Goal: Entertainment & Leisure: Consume media (video, audio)

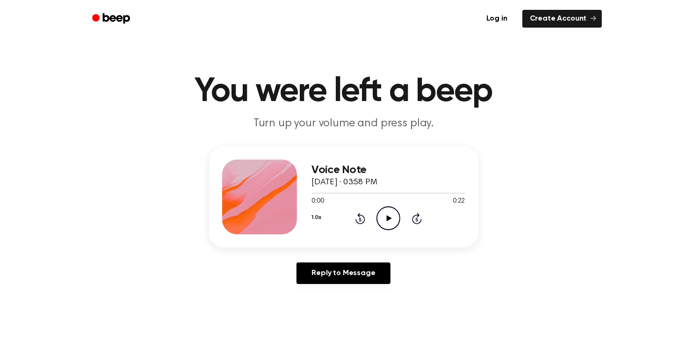
click at [387, 213] on icon "Play Audio" at bounding box center [388, 218] width 24 height 24
click at [382, 220] on icon "Pause Audio" at bounding box center [388, 218] width 24 height 24
click at [362, 222] on icon at bounding box center [360, 218] width 10 height 11
click at [360, 219] on icon at bounding box center [360, 219] width 2 height 4
click at [384, 220] on icon "Play Audio" at bounding box center [388, 218] width 24 height 24
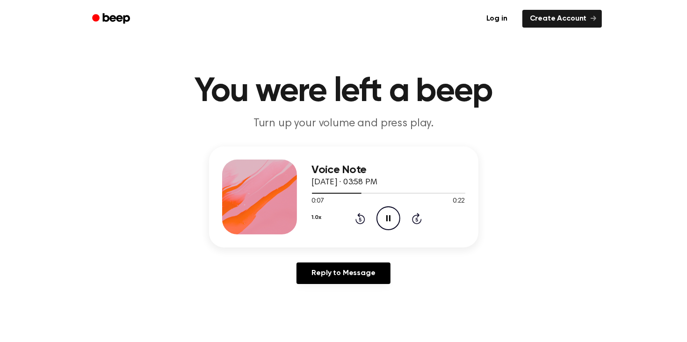
click at [360, 219] on icon at bounding box center [360, 219] width 2 height 4
click at [356, 221] on icon at bounding box center [360, 218] width 10 height 11
click at [360, 219] on icon at bounding box center [360, 219] width 2 height 4
click at [360, 219] on icon "Rewind 5 seconds" at bounding box center [360, 218] width 10 height 12
click at [356, 221] on icon at bounding box center [360, 218] width 10 height 11
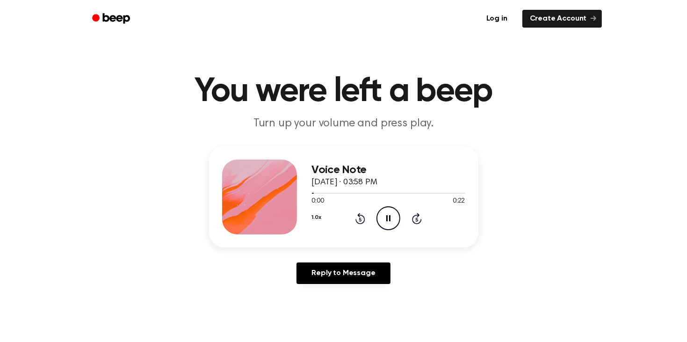
click at [389, 222] on icon "Pause Audio" at bounding box center [388, 218] width 24 height 24
click at [391, 236] on div "Voice Note [DATE] · 03:58 PM 0:00 0:22 Your browser does not support the [objec…" at bounding box center [343, 196] width 269 height 101
click at [384, 224] on icon "Play Audio" at bounding box center [388, 218] width 24 height 24
click at [386, 220] on icon "Pause Audio" at bounding box center [388, 218] width 24 height 24
click at [355, 223] on icon "Rewind 5 seconds" at bounding box center [360, 218] width 10 height 12
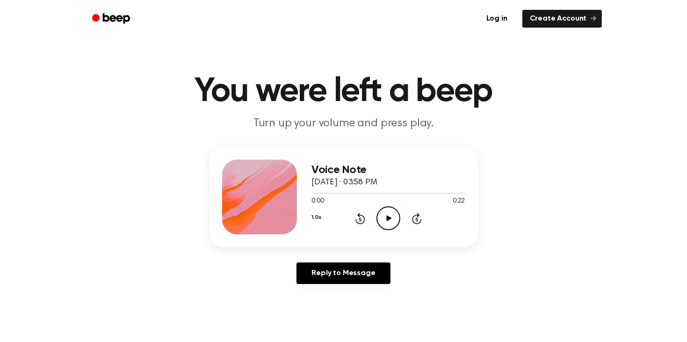
click at [387, 226] on icon "Play Audio" at bounding box center [388, 218] width 24 height 24
click at [359, 219] on icon at bounding box center [360, 219] width 2 height 4
click at [359, 224] on div "1.0x Rewind 5 seconds Pause Audio Skip 5 seconds" at bounding box center [388, 218] width 153 height 24
click at [360, 219] on icon at bounding box center [360, 219] width 2 height 4
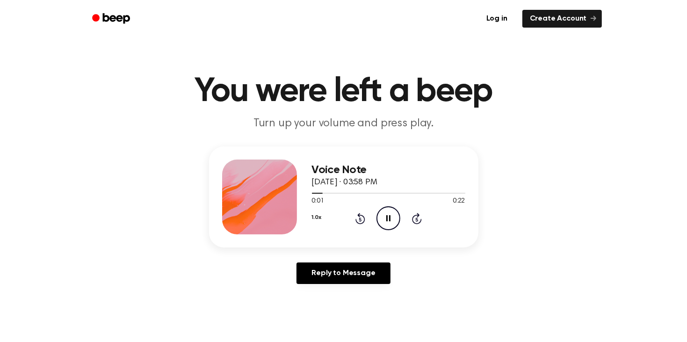
click at [360, 222] on icon at bounding box center [360, 218] width 10 height 11
click at [355, 219] on icon "Rewind 5 seconds" at bounding box center [360, 218] width 10 height 12
click at [356, 221] on icon at bounding box center [360, 218] width 10 height 11
click at [349, 221] on div "1.0x Rewind 5 seconds Pause Audio Skip 5 seconds" at bounding box center [388, 218] width 153 height 24
click at [357, 222] on icon at bounding box center [360, 218] width 10 height 11
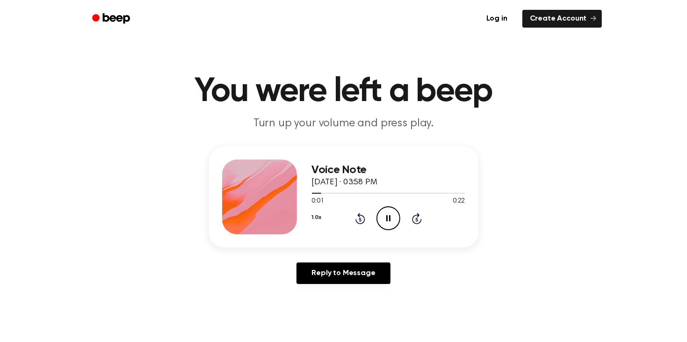
click at [360, 222] on icon "Rewind 5 seconds" at bounding box center [360, 218] width 10 height 12
click at [362, 224] on div "1.0x Rewind 5 seconds Pause Audio Skip 5 seconds" at bounding box center [388, 218] width 153 height 24
click at [361, 222] on icon at bounding box center [360, 218] width 10 height 11
click at [360, 219] on icon at bounding box center [360, 219] width 2 height 4
click at [386, 221] on icon "Pause Audio" at bounding box center [388, 218] width 24 height 24
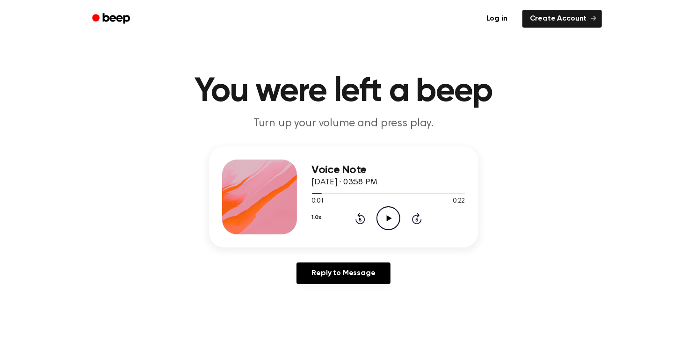
click at [359, 223] on icon at bounding box center [360, 218] width 10 height 11
click at [395, 226] on icon "Play Audio" at bounding box center [388, 218] width 24 height 24
click at [383, 218] on icon "Pause Audio" at bounding box center [388, 218] width 24 height 24
click at [388, 222] on icon "Play Audio" at bounding box center [388, 218] width 24 height 24
click at [360, 219] on icon at bounding box center [360, 219] width 2 height 4
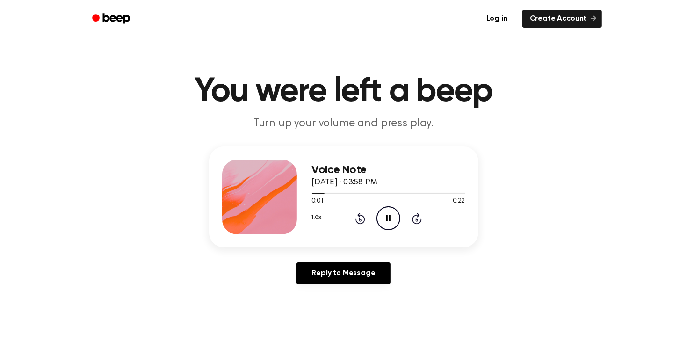
click at [387, 220] on icon at bounding box center [388, 218] width 4 height 6
click at [383, 215] on icon "Play Audio" at bounding box center [388, 218] width 24 height 24
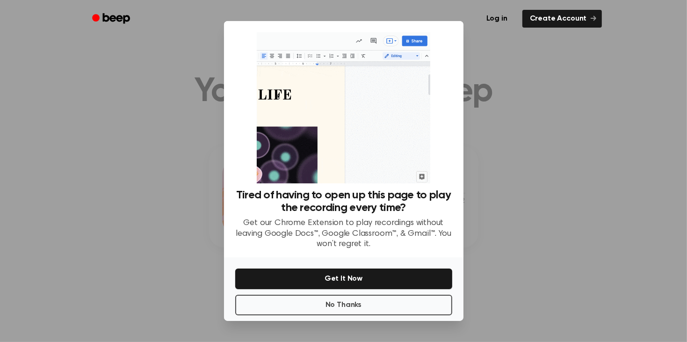
click at [129, 143] on div at bounding box center [343, 171] width 687 height 342
click at [311, 309] on button "No Thanks" at bounding box center [343, 304] width 217 height 21
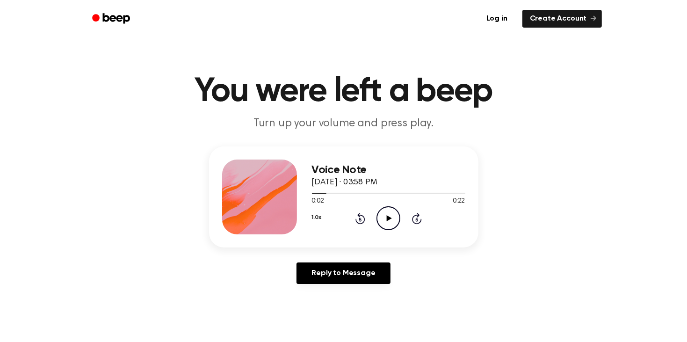
click at [356, 220] on icon at bounding box center [360, 218] width 10 height 11
click at [378, 222] on icon "Play Audio" at bounding box center [388, 218] width 24 height 24
click at [379, 219] on icon "Pause Audio" at bounding box center [388, 218] width 24 height 24
click at [377, 223] on icon "Play Audio" at bounding box center [388, 218] width 24 height 24
click at [384, 215] on icon "Pause Audio" at bounding box center [388, 218] width 24 height 24
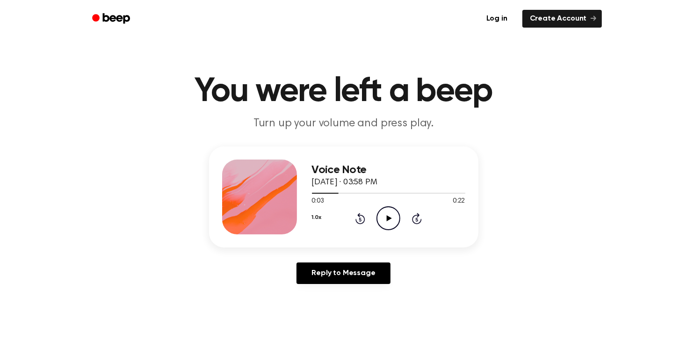
click at [360, 219] on icon at bounding box center [360, 219] width 2 height 4
click at [384, 224] on icon "Play Audio" at bounding box center [388, 218] width 24 height 24
click at [392, 222] on icon "Pause Audio" at bounding box center [388, 218] width 24 height 24
click at [360, 219] on icon at bounding box center [360, 219] width 2 height 4
click at [386, 224] on icon "Play Audio" at bounding box center [388, 218] width 24 height 24
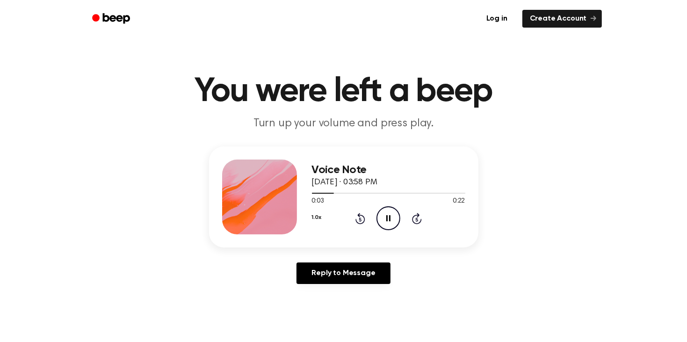
click at [380, 216] on icon "Pause Audio" at bounding box center [388, 218] width 24 height 24
click at [383, 226] on icon "Play Audio" at bounding box center [388, 218] width 24 height 24
click at [360, 219] on icon at bounding box center [360, 219] width 2 height 4
click at [386, 221] on icon "Pause Audio" at bounding box center [388, 218] width 24 height 24
click at [360, 219] on icon "Rewind 5 seconds" at bounding box center [360, 218] width 10 height 12
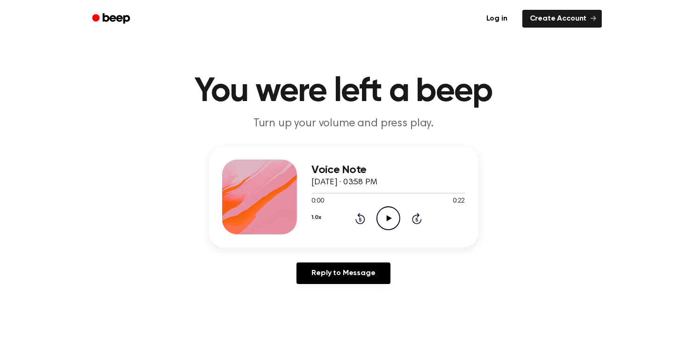
click at [387, 212] on icon "Play Audio" at bounding box center [388, 218] width 24 height 24
click at [381, 228] on icon "Pause Audio" at bounding box center [388, 218] width 24 height 24
click at [387, 223] on icon "Play Audio" at bounding box center [388, 218] width 24 height 24
click at [377, 217] on circle at bounding box center [388, 218] width 23 height 23
click at [388, 226] on icon "Play Audio" at bounding box center [388, 218] width 24 height 24
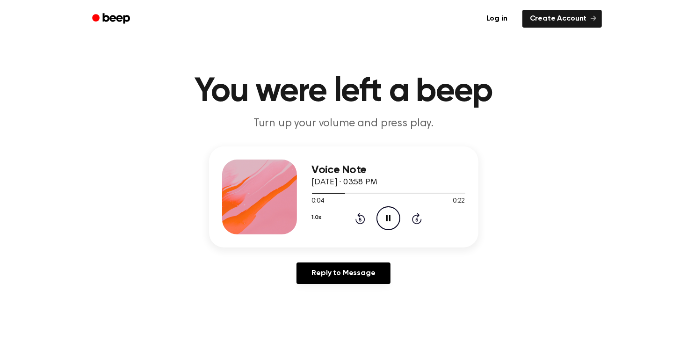
click at [358, 222] on icon "Rewind 5 seconds" at bounding box center [360, 218] width 10 height 12
click at [392, 219] on icon "Pause Audio" at bounding box center [388, 218] width 24 height 24
click at [388, 222] on icon "Play Audio" at bounding box center [388, 218] width 24 height 24
click at [383, 222] on icon "Pause Audio" at bounding box center [388, 218] width 24 height 24
click at [380, 222] on icon "Play Audio" at bounding box center [388, 218] width 24 height 24
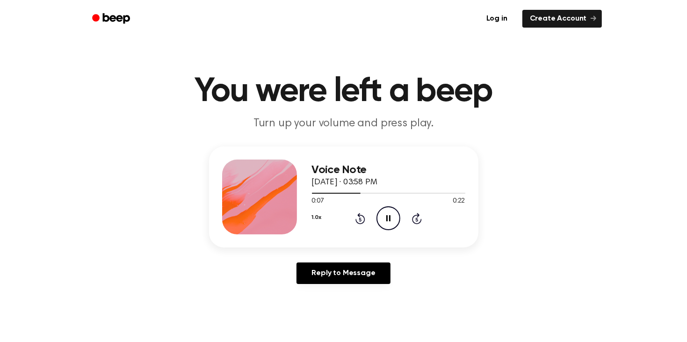
click at [386, 222] on icon "Pause Audio" at bounding box center [388, 218] width 24 height 24
click at [386, 222] on icon "Play Audio" at bounding box center [388, 218] width 24 height 24
click at [385, 222] on icon "Pause Audio" at bounding box center [388, 218] width 24 height 24
click at [363, 219] on icon "Rewind 5 seconds" at bounding box center [360, 218] width 10 height 12
click at [389, 223] on icon "Play Audio" at bounding box center [388, 218] width 24 height 24
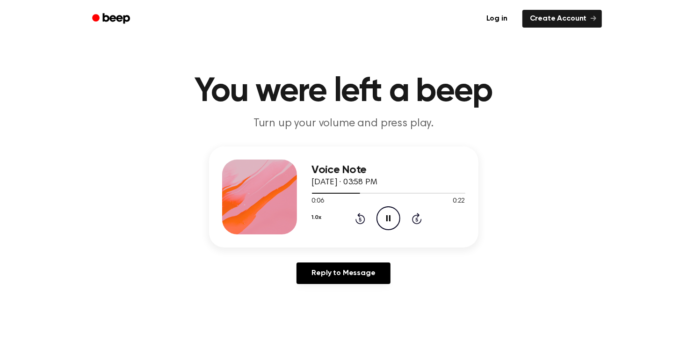
click at [387, 214] on icon "Pause Audio" at bounding box center [388, 218] width 24 height 24
click at [377, 231] on div "Voice Note [DATE] · 03:58 PM 0:07 0:22 Your browser does not support the [objec…" at bounding box center [388, 196] width 153 height 75
click at [389, 219] on icon "Play Audio" at bounding box center [388, 218] width 24 height 24
click at [360, 219] on icon at bounding box center [360, 219] width 2 height 4
click at [386, 217] on icon "Pause Audio" at bounding box center [388, 218] width 24 height 24
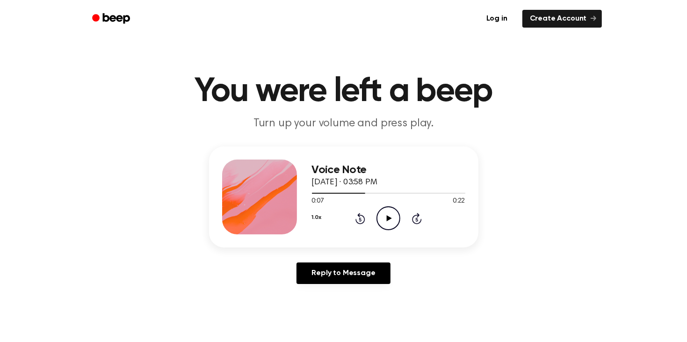
click at [360, 212] on icon "Rewind 5 seconds" at bounding box center [360, 218] width 10 height 12
click at [386, 219] on icon at bounding box center [388, 218] width 5 height 6
click at [383, 217] on icon "Pause Audio" at bounding box center [388, 218] width 24 height 24
click at [360, 219] on icon at bounding box center [360, 219] width 2 height 4
click at [385, 217] on icon "Play Audio" at bounding box center [388, 218] width 24 height 24
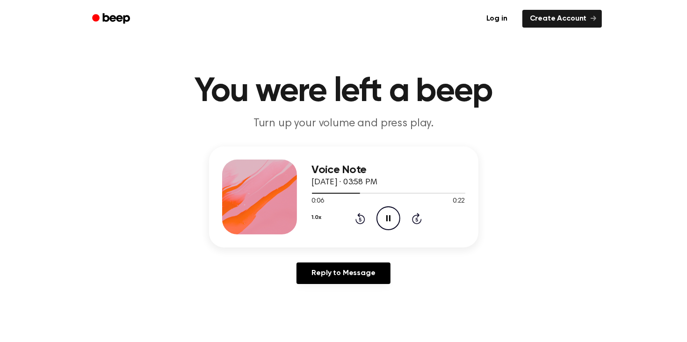
click at [379, 214] on icon "Pause Audio" at bounding box center [388, 218] width 24 height 24
click at [385, 222] on icon "Play Audio" at bounding box center [388, 218] width 24 height 24
click at [386, 221] on icon "Pause Audio" at bounding box center [388, 218] width 24 height 24
click at [389, 226] on icon "Play Audio" at bounding box center [388, 218] width 24 height 24
click at [385, 221] on icon "Pause Audio" at bounding box center [388, 218] width 24 height 24
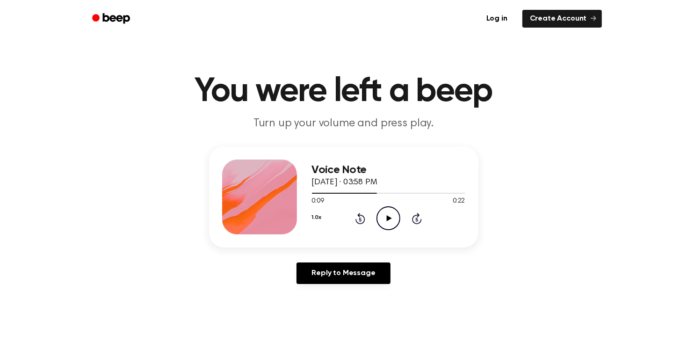
click at [360, 219] on icon at bounding box center [360, 219] width 2 height 4
click at [392, 231] on div "Voice Note [DATE] · 03:58 PM 0:04 0:22 Your browser does not support the [objec…" at bounding box center [388, 196] width 153 height 75
click at [383, 210] on icon "Play Audio" at bounding box center [388, 218] width 24 height 24
click at [379, 214] on icon "Pause Audio" at bounding box center [388, 218] width 24 height 24
click at [386, 220] on icon "Play Audio" at bounding box center [388, 218] width 24 height 24
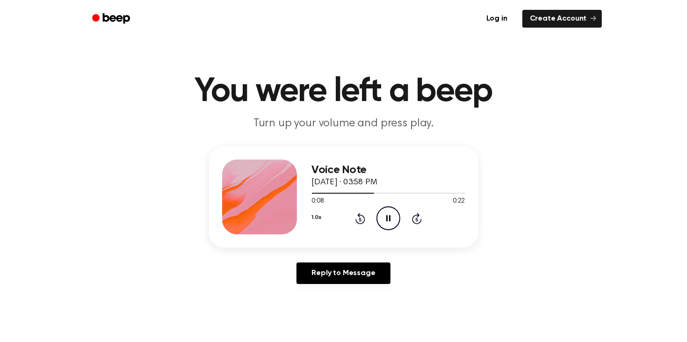
click at [382, 222] on icon "Pause Audio" at bounding box center [388, 218] width 24 height 24
click at [359, 219] on icon at bounding box center [360, 219] width 2 height 4
click at [388, 219] on icon at bounding box center [388, 218] width 5 height 6
click at [380, 220] on icon "Pause Audio" at bounding box center [388, 218] width 24 height 24
click at [358, 222] on icon at bounding box center [360, 218] width 10 height 11
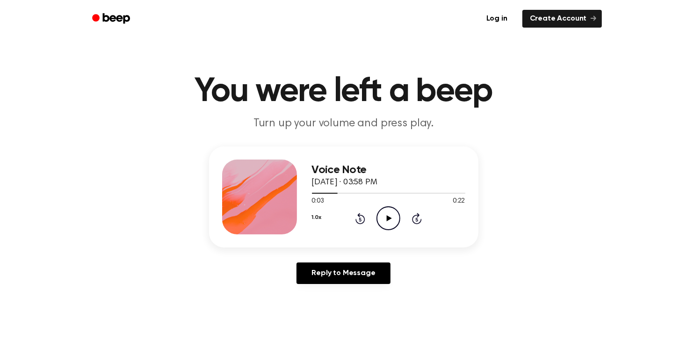
click at [383, 222] on icon "Play Audio" at bounding box center [388, 218] width 24 height 24
click at [386, 227] on icon "Pause Audio" at bounding box center [388, 218] width 24 height 24
click at [382, 226] on icon "Play Audio" at bounding box center [388, 218] width 24 height 24
click at [381, 220] on icon "Pause Audio" at bounding box center [388, 218] width 24 height 24
click at [389, 220] on icon "Play Audio" at bounding box center [388, 218] width 24 height 24
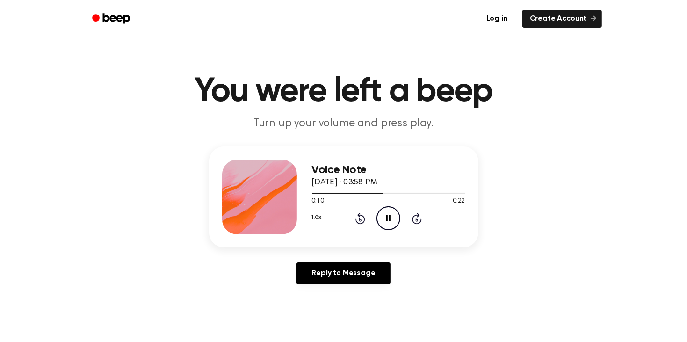
click at [355, 220] on icon "Rewind 5 seconds" at bounding box center [360, 218] width 10 height 12
click at [391, 223] on icon "Pause Audio" at bounding box center [388, 218] width 24 height 24
click at [363, 216] on icon at bounding box center [360, 218] width 10 height 11
click at [377, 212] on icon "Play Audio" at bounding box center [388, 218] width 24 height 24
click at [381, 219] on icon "Pause Audio" at bounding box center [388, 218] width 24 height 24
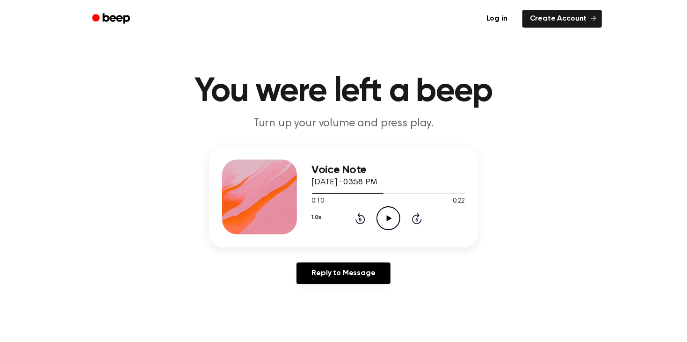
click at [360, 219] on icon at bounding box center [360, 219] width 2 height 4
click at [387, 222] on icon "Play Audio" at bounding box center [388, 218] width 24 height 24
click at [383, 220] on icon "Pause Audio" at bounding box center [388, 218] width 24 height 24
click at [378, 225] on icon "Play Audio" at bounding box center [388, 218] width 24 height 24
click at [381, 219] on icon "Pause Audio" at bounding box center [388, 218] width 24 height 24
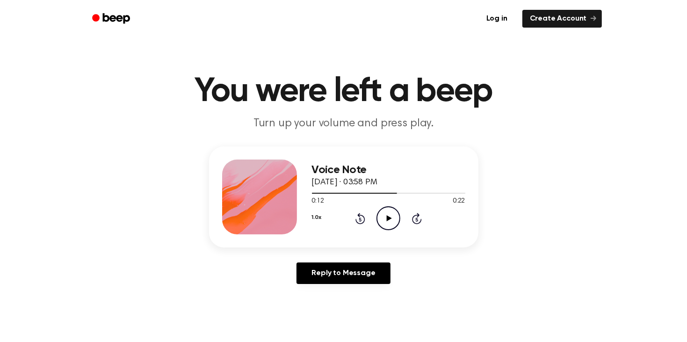
click at [379, 226] on icon "Play Audio" at bounding box center [388, 218] width 24 height 24
click at [356, 221] on icon at bounding box center [360, 218] width 10 height 11
click at [384, 219] on icon "Pause Audio" at bounding box center [388, 218] width 24 height 24
click at [386, 219] on icon "Play Audio" at bounding box center [388, 218] width 24 height 24
click at [360, 219] on icon at bounding box center [360, 219] width 2 height 4
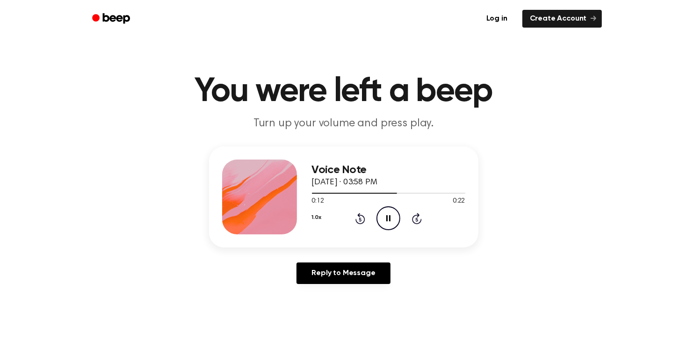
click at [381, 222] on icon "Pause Audio" at bounding box center [388, 218] width 24 height 24
click at [375, 222] on div "1.0x Rewind 5 seconds Play Audio Skip 5 seconds" at bounding box center [388, 218] width 153 height 24
click at [385, 213] on icon "Play Audio" at bounding box center [388, 218] width 24 height 24
click at [386, 220] on icon "Pause Audio" at bounding box center [388, 218] width 24 height 24
click at [395, 218] on icon "Play Audio" at bounding box center [388, 218] width 24 height 24
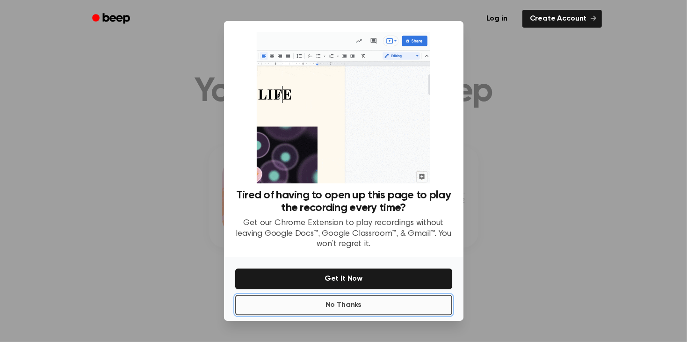
click at [284, 313] on button "No Thanks" at bounding box center [343, 304] width 217 height 21
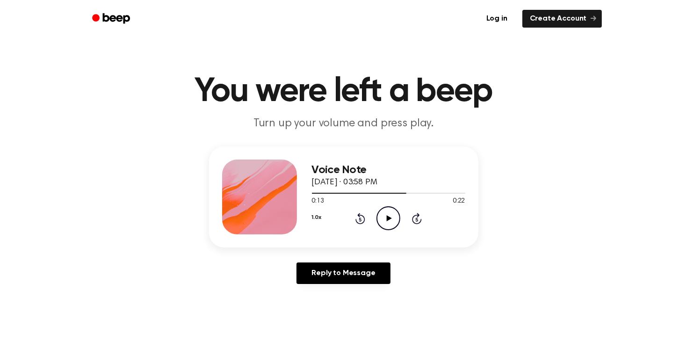
click at [394, 224] on icon "Play Audio" at bounding box center [388, 218] width 24 height 24
click at [385, 219] on icon "Pause Audio" at bounding box center [388, 218] width 24 height 24
click at [391, 213] on icon "Play Audio" at bounding box center [388, 218] width 24 height 24
click at [386, 215] on icon "Pause Audio" at bounding box center [388, 218] width 24 height 24
click at [355, 214] on icon "Rewind 5 seconds" at bounding box center [360, 218] width 10 height 12
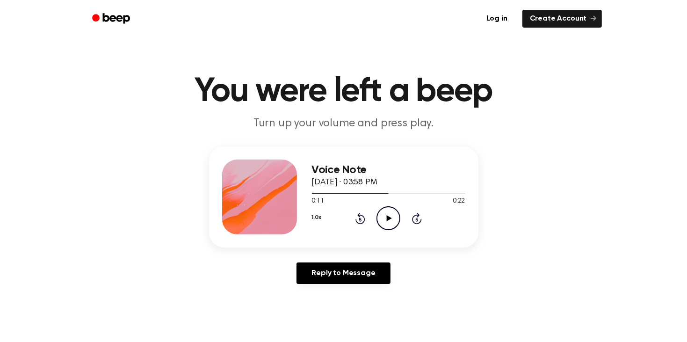
click at [383, 210] on icon "Play Audio" at bounding box center [388, 218] width 24 height 24
click at [380, 212] on icon "Pause Audio" at bounding box center [388, 218] width 24 height 24
click at [398, 222] on circle at bounding box center [388, 218] width 23 height 23
click at [355, 220] on icon "Rewind 5 seconds" at bounding box center [360, 218] width 10 height 12
click at [388, 220] on icon "Pause Audio" at bounding box center [388, 218] width 24 height 24
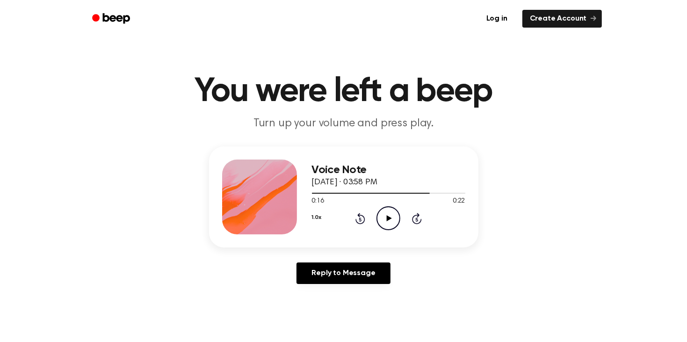
click at [388, 219] on icon at bounding box center [388, 218] width 5 height 6
click at [383, 222] on icon "Pause Audio" at bounding box center [388, 218] width 24 height 24
click at [360, 219] on icon at bounding box center [360, 219] width 2 height 4
click at [387, 222] on icon "Play Audio" at bounding box center [388, 218] width 24 height 24
click at [383, 217] on icon "Pause Audio" at bounding box center [388, 218] width 24 height 24
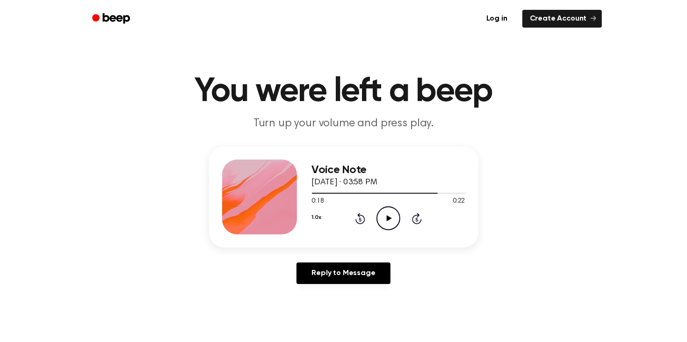
click at [376, 213] on icon "Play Audio" at bounding box center [388, 218] width 24 height 24
click at [360, 213] on icon at bounding box center [360, 218] width 10 height 11
click at [378, 219] on icon "Pause Audio" at bounding box center [388, 218] width 24 height 24
click at [389, 222] on icon "Play Audio" at bounding box center [388, 218] width 24 height 24
click at [343, 220] on div "1.0x Rewind 5 seconds Pause Audio Skip 5 seconds" at bounding box center [388, 218] width 153 height 24
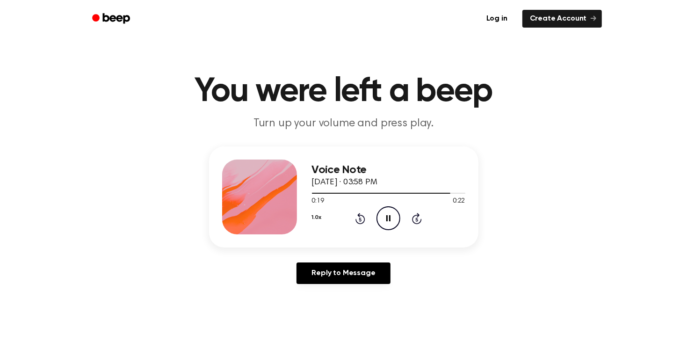
click at [360, 219] on icon at bounding box center [360, 219] width 2 height 4
click at [394, 229] on icon "Pause Audio" at bounding box center [388, 218] width 24 height 24
click at [395, 226] on icon "Play Audio" at bounding box center [388, 218] width 24 height 24
click at [381, 216] on icon "Pause Audio" at bounding box center [388, 218] width 24 height 24
click at [360, 219] on icon at bounding box center [360, 219] width 2 height 4
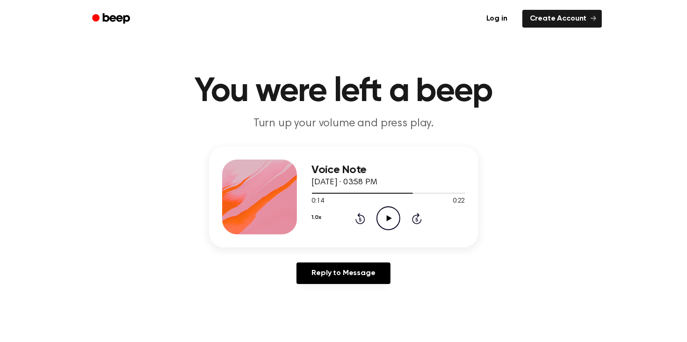
click at [379, 222] on icon "Play Audio" at bounding box center [388, 218] width 24 height 24
click at [395, 218] on icon "Pause Audio" at bounding box center [388, 218] width 24 height 24
click at [365, 223] on div "1.0x Rewind 5 seconds Play Audio Skip 5 seconds" at bounding box center [388, 218] width 153 height 24
click at [359, 217] on icon at bounding box center [360, 218] width 10 height 11
click at [396, 219] on icon "Play Audio" at bounding box center [388, 218] width 24 height 24
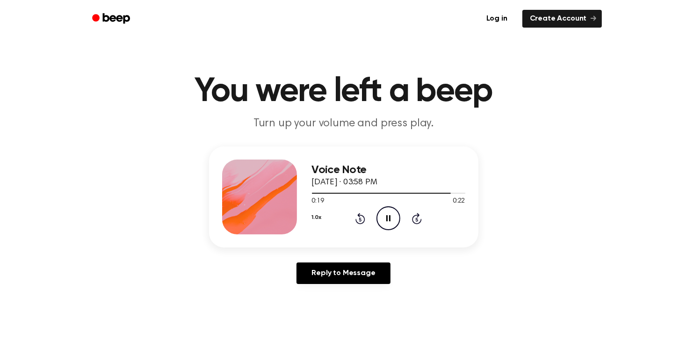
click at [384, 215] on icon "Pause Audio" at bounding box center [388, 218] width 24 height 24
click at [381, 219] on icon "Play Audio" at bounding box center [388, 218] width 24 height 24
click at [359, 217] on icon at bounding box center [360, 218] width 10 height 11
click at [388, 223] on icon "Pause Audio" at bounding box center [388, 218] width 24 height 24
click at [360, 219] on icon at bounding box center [360, 219] width 2 height 4
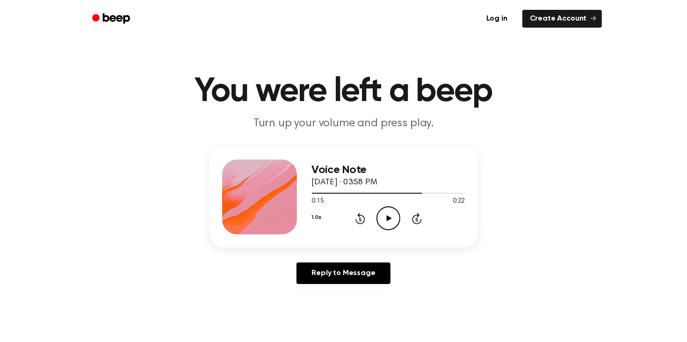
click at [386, 213] on icon "Play Audio" at bounding box center [388, 218] width 24 height 24
